Goal: Check status: Check status

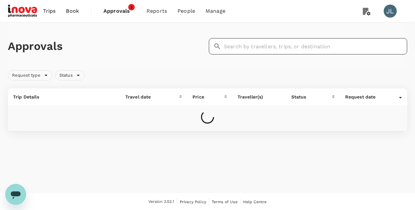
click at [236, 45] on input "text" at bounding box center [315, 46] width 183 height 16
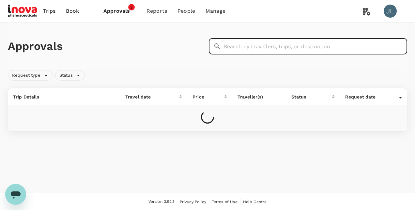
paste input "H2025091335683"
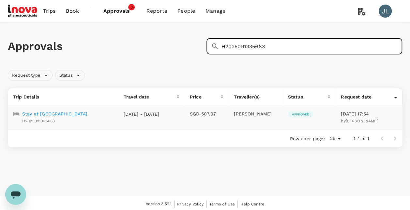
type input "H2025091335683"
click at [66, 115] on p "Stay at Intercontinental Bangkok Sukhumvit" at bounding box center [54, 114] width 65 height 7
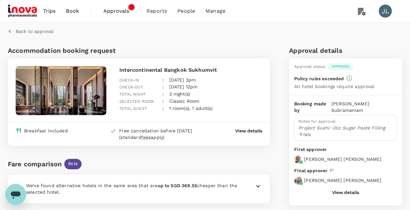
click at [9, 30] on icon "button" at bounding box center [10, 31] width 7 height 7
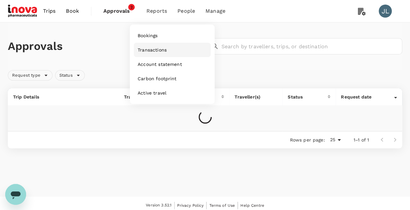
click at [157, 50] on span "Transactions" at bounding box center [152, 50] width 29 height 7
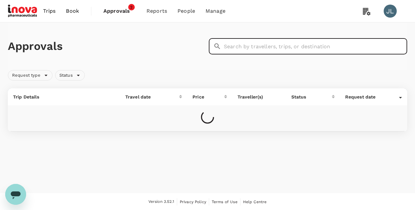
click at [239, 48] on input "text" at bounding box center [315, 46] width 183 height 16
paste input "A20250710144898"
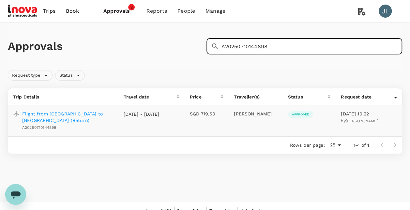
type input "A20250710144898"
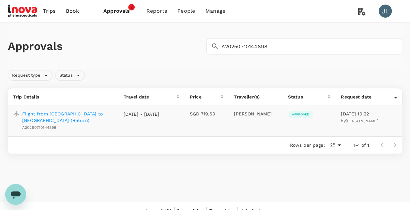
click at [86, 112] on p "Flight from [GEOGRAPHIC_DATA] to [GEOGRAPHIC_DATA] (Return)" at bounding box center [67, 117] width 91 height 13
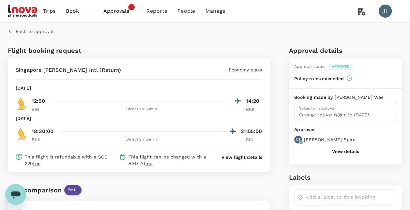
click at [10, 33] on icon "button" at bounding box center [10, 31] width 7 height 7
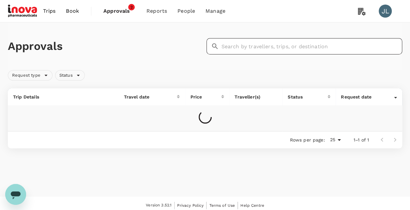
click at [257, 47] on input "text" at bounding box center [312, 46] width 181 height 16
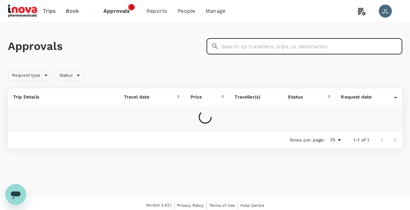
paste input "H2025091010341"
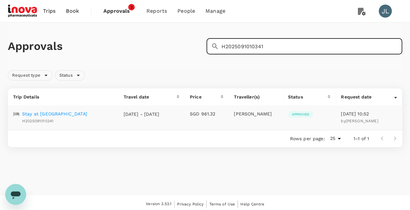
type input "H2025091010341"
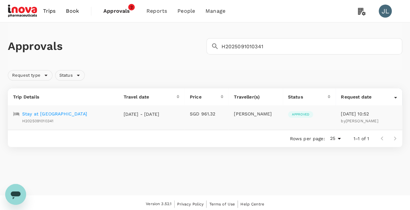
click at [80, 114] on p "Stay at [GEOGRAPHIC_DATA]" at bounding box center [54, 114] width 65 height 7
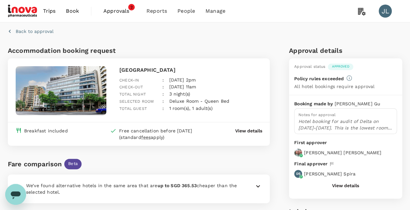
click at [340, 184] on button "View details" at bounding box center [345, 185] width 27 height 5
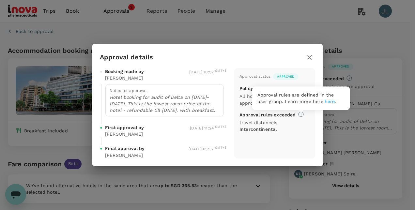
click at [325, 102] on link "here" at bounding box center [330, 101] width 10 height 5
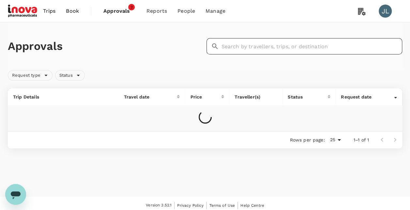
click at [271, 46] on input "text" at bounding box center [312, 46] width 181 height 16
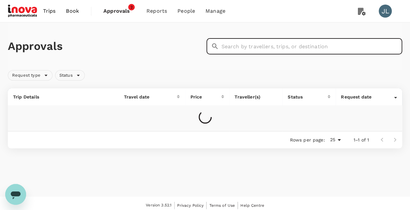
paste input "A20250917153333"
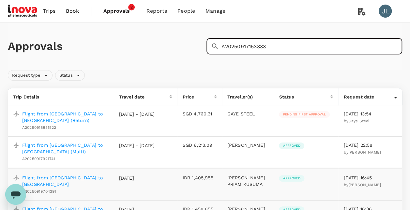
type input "A20250917153333"
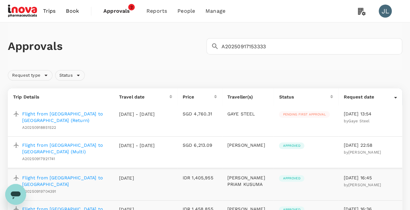
click at [53, 115] on p "Flight from [GEOGRAPHIC_DATA] to [GEOGRAPHIC_DATA] (Return)" at bounding box center [65, 117] width 86 height 13
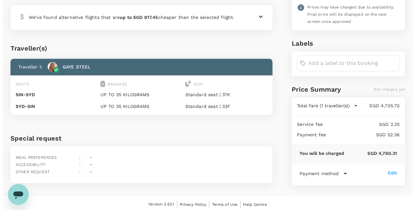
scroll to position [80, 0]
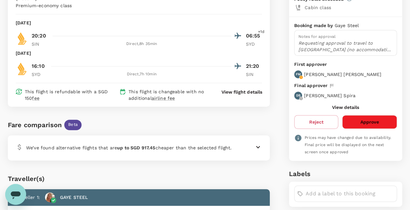
click at [339, 105] on button "View details" at bounding box center [345, 107] width 27 height 5
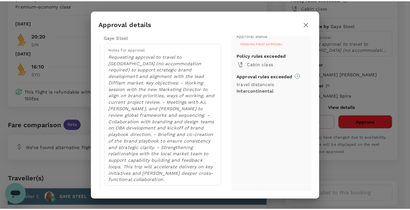
scroll to position [0, 0]
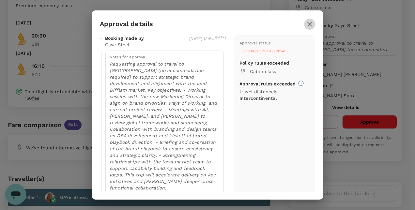
click at [309, 23] on icon "button" at bounding box center [310, 24] width 8 height 8
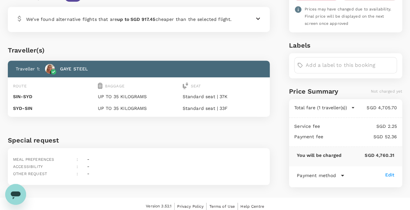
scroll to position [210, 0]
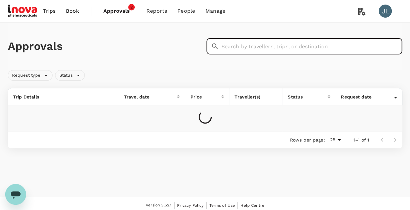
click at [224, 49] on input "text" at bounding box center [312, 46] width 181 height 16
paste input "A20250917153333"
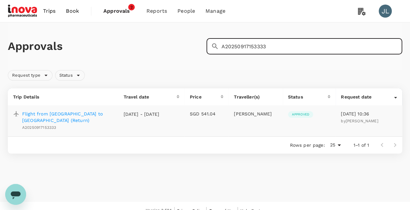
type input "A20250917153333"
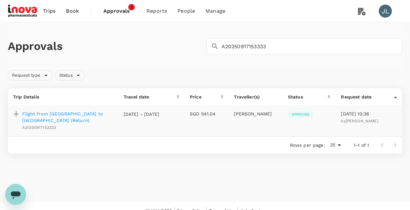
click at [92, 116] on p "Flight from [GEOGRAPHIC_DATA] to [GEOGRAPHIC_DATA] (Return)" at bounding box center [67, 117] width 91 height 13
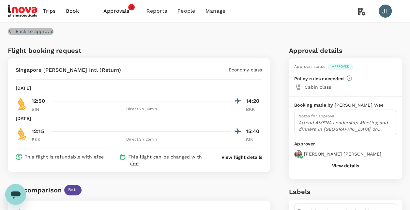
click at [10, 30] on icon "button" at bounding box center [10, 31] width 2 height 3
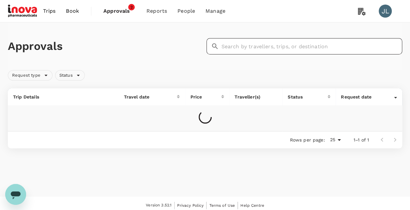
click at [256, 48] on input "text" at bounding box center [312, 46] width 181 height 16
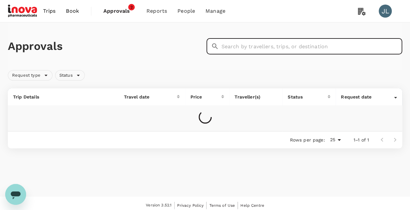
paste input "H2025091010408"
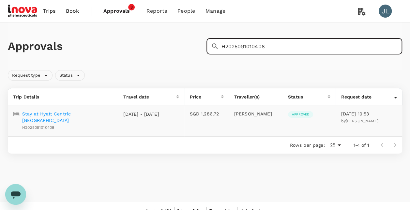
type input "H2025091010408"
click at [88, 113] on p "Stay at Hyatt Centric [GEOGRAPHIC_DATA]" at bounding box center [67, 117] width 91 height 13
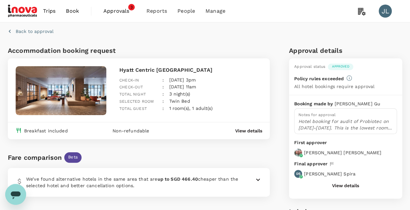
click at [12, 32] on icon "button" at bounding box center [10, 31] width 7 height 7
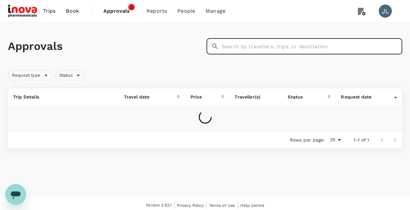
click at [229, 46] on input "text" at bounding box center [312, 46] width 181 height 16
paste input "A20250913465832"
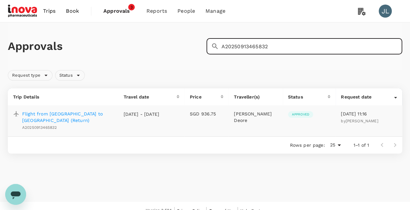
type input "A20250913465832"
click at [63, 115] on p "Flight from [GEOGRAPHIC_DATA] to [GEOGRAPHIC_DATA] (Return)" at bounding box center [67, 117] width 91 height 13
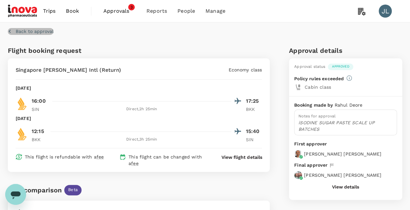
click at [9, 31] on icon "button" at bounding box center [10, 31] width 2 height 3
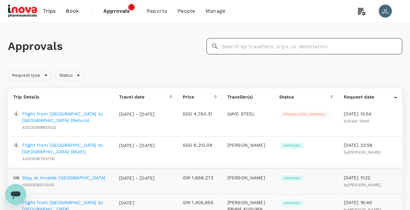
click at [272, 48] on input "text" at bounding box center [312, 46] width 181 height 16
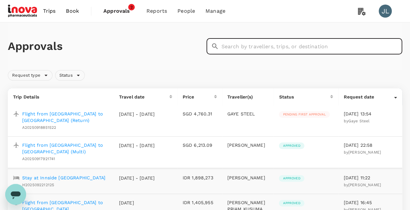
paste input "A20250913131385"
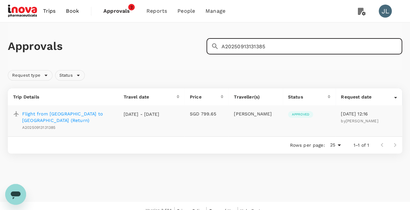
type input "A20250913131385"
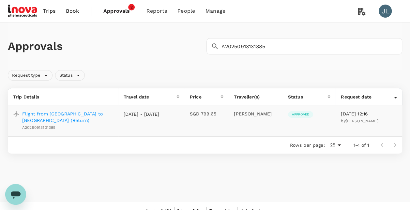
click at [74, 113] on p "Flight from [GEOGRAPHIC_DATA] to [GEOGRAPHIC_DATA] (Return)" at bounding box center [67, 117] width 91 height 13
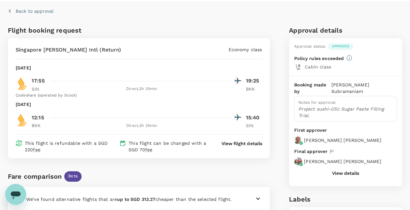
scroll to position [65, 0]
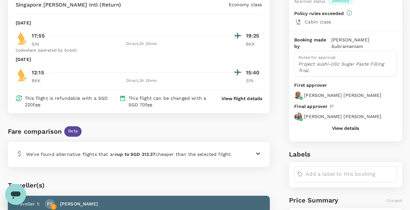
click at [343, 126] on button "View details" at bounding box center [345, 128] width 27 height 5
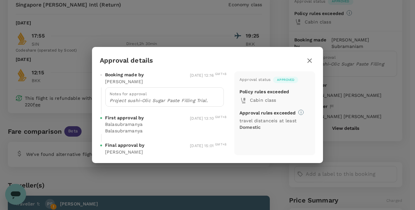
click at [308, 62] on icon "button" at bounding box center [309, 60] width 5 height 5
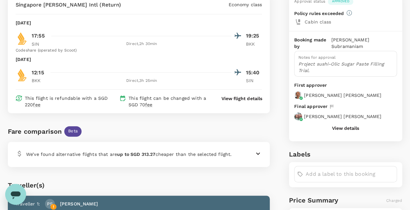
click at [357, 126] on button "View details" at bounding box center [345, 128] width 27 height 5
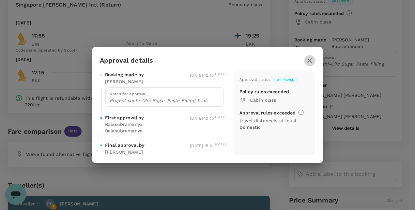
click at [309, 60] on icon "button" at bounding box center [310, 61] width 8 height 8
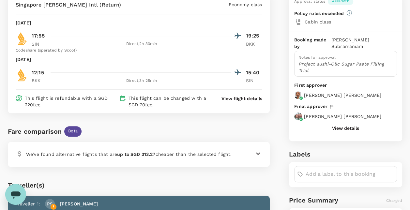
scroll to position [0, 0]
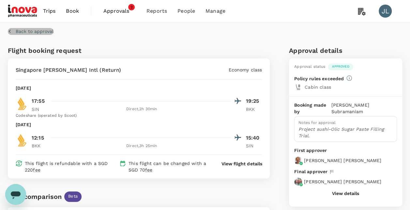
click at [12, 33] on icon "button" at bounding box center [10, 31] width 7 height 7
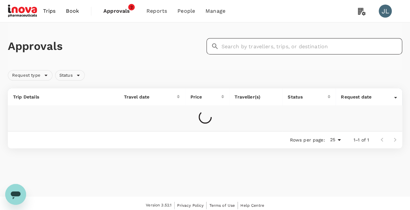
click at [274, 48] on input "text" at bounding box center [312, 46] width 181 height 16
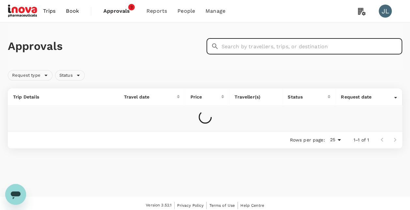
paste input "A20250913543707"
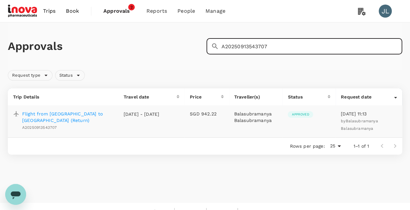
type input "A20250913543707"
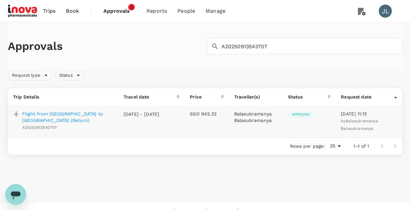
click at [64, 113] on p "Flight from [GEOGRAPHIC_DATA] to [GEOGRAPHIC_DATA] (Return)" at bounding box center [67, 117] width 91 height 13
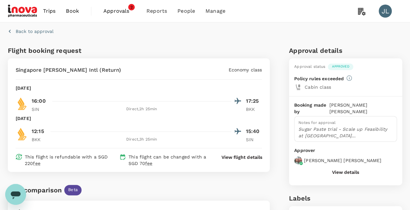
click at [337, 171] on button "View details" at bounding box center [345, 172] width 27 height 5
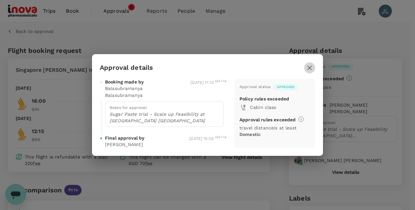
click at [309, 67] on icon "button" at bounding box center [309, 68] width 5 height 5
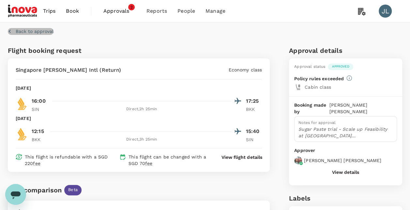
click at [8, 31] on icon "button" at bounding box center [10, 31] width 7 height 7
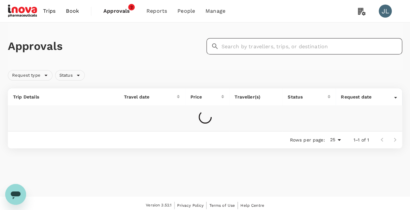
click at [248, 48] on input "text" at bounding box center [312, 46] width 181 height 16
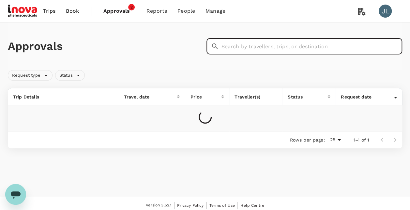
paste input "A20250710144898"
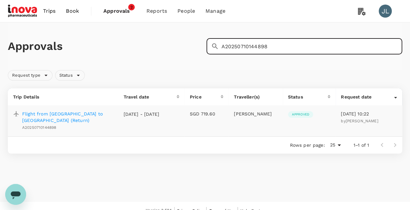
type input "A20250710144898"
click at [64, 115] on p "Flight from [GEOGRAPHIC_DATA] to [GEOGRAPHIC_DATA] (Return)" at bounding box center [67, 117] width 91 height 13
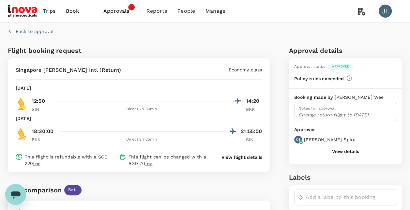
click at [337, 151] on button "View details" at bounding box center [345, 151] width 27 height 5
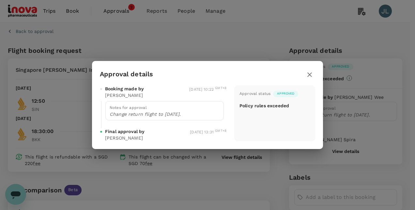
click at [309, 75] on icon "button" at bounding box center [310, 75] width 8 height 8
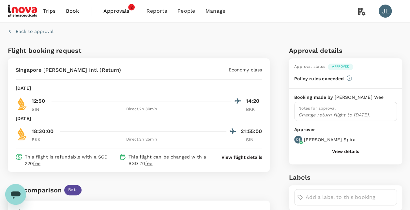
click at [9, 33] on icon "button" at bounding box center [10, 31] width 7 height 7
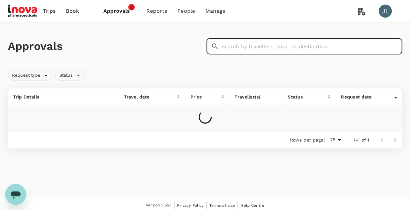
click at [237, 45] on input "text" at bounding box center [312, 46] width 181 height 16
paste input "A20250913465832"
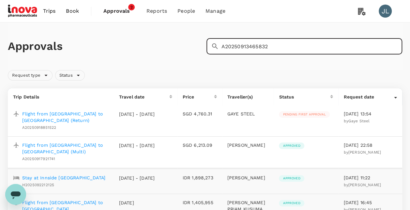
type input "A20250913465832"
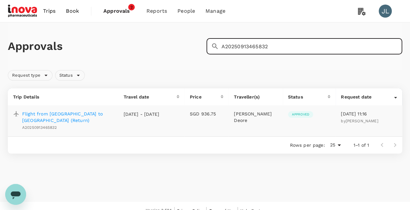
click at [76, 113] on p "Flight from [GEOGRAPHIC_DATA] to [GEOGRAPHIC_DATA] (Return)" at bounding box center [67, 117] width 91 height 13
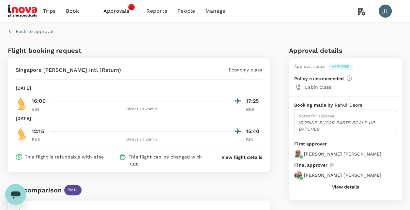
click at [341, 186] on button "View details" at bounding box center [345, 186] width 27 height 5
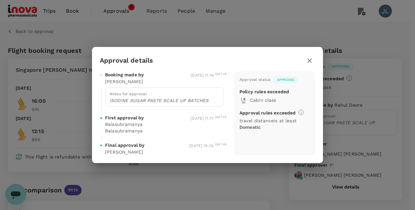
click at [314, 60] on button "button" at bounding box center [309, 60] width 11 height 11
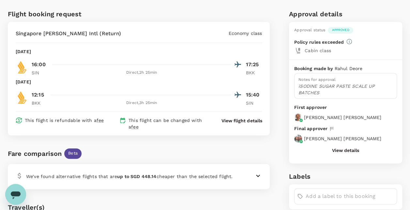
scroll to position [98, 0]
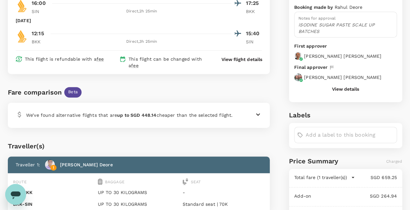
click at [345, 87] on button "View details" at bounding box center [345, 88] width 27 height 5
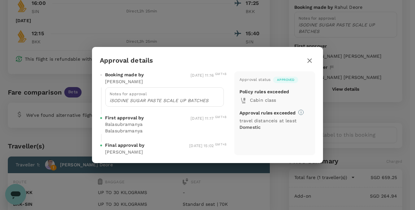
click at [308, 63] on icon "button" at bounding box center [310, 61] width 8 height 8
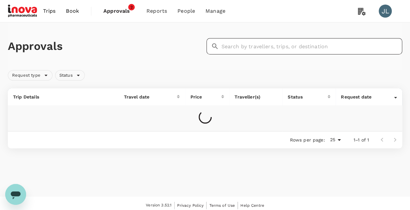
click at [234, 45] on input "text" at bounding box center [312, 46] width 181 height 16
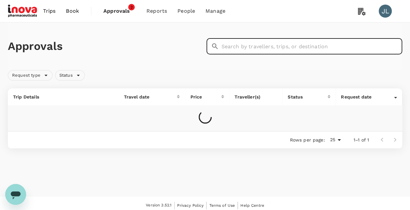
paste input "A20250913543707"
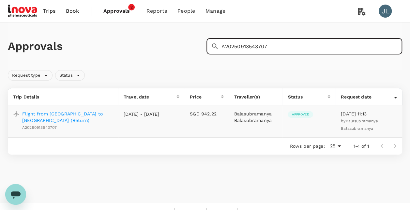
type input "A20250913543707"
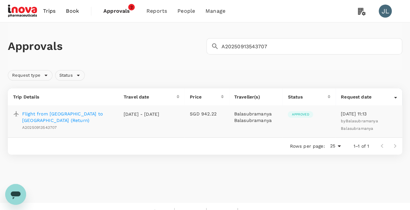
click at [395, 97] on icon at bounding box center [395, 98] width 3 height 2
click at [28, 115] on p "Flight from [GEOGRAPHIC_DATA] to [GEOGRAPHIC_DATA] (Return)" at bounding box center [67, 117] width 91 height 13
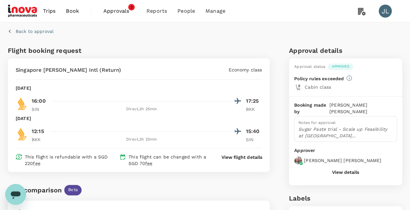
click at [339, 170] on button "View details" at bounding box center [345, 172] width 27 height 5
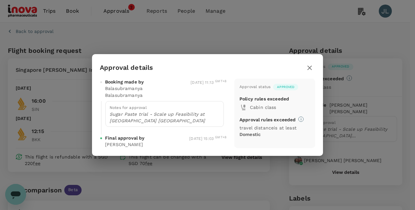
click at [309, 69] on icon "button" at bounding box center [309, 68] width 5 height 5
